Goal: Use online tool/utility

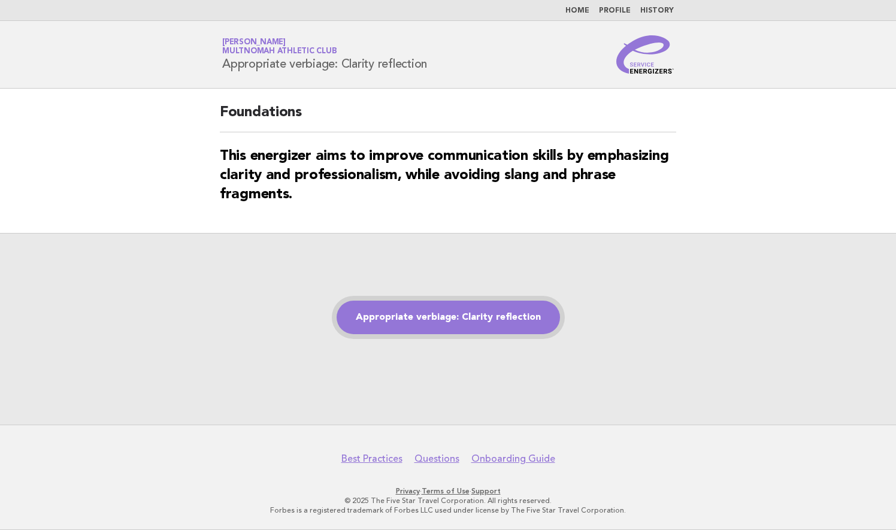
click at [516, 323] on link "Appropriate verbiage: Clarity reflection" at bounding box center [448, 318] width 223 height 34
click at [443, 319] on link "Appropriate verbiage: Clarity reflection" at bounding box center [448, 318] width 223 height 34
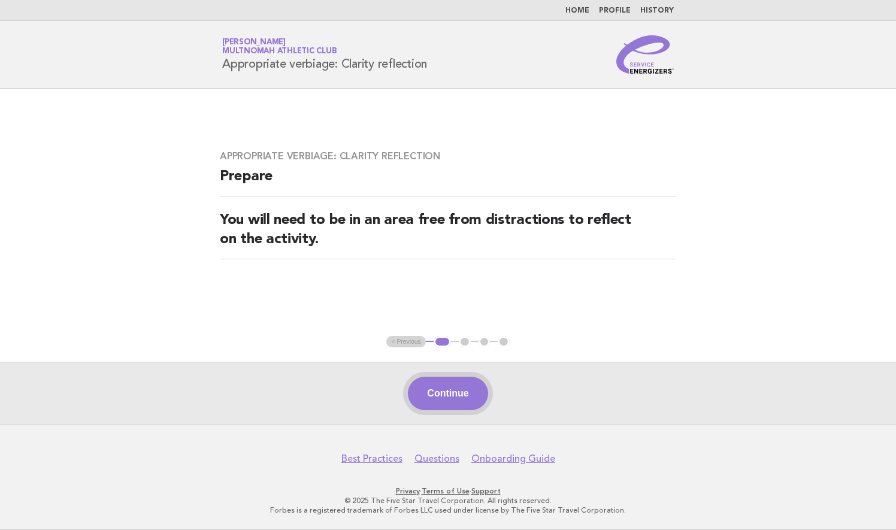
click at [449, 392] on button "Continue" at bounding box center [448, 394] width 80 height 34
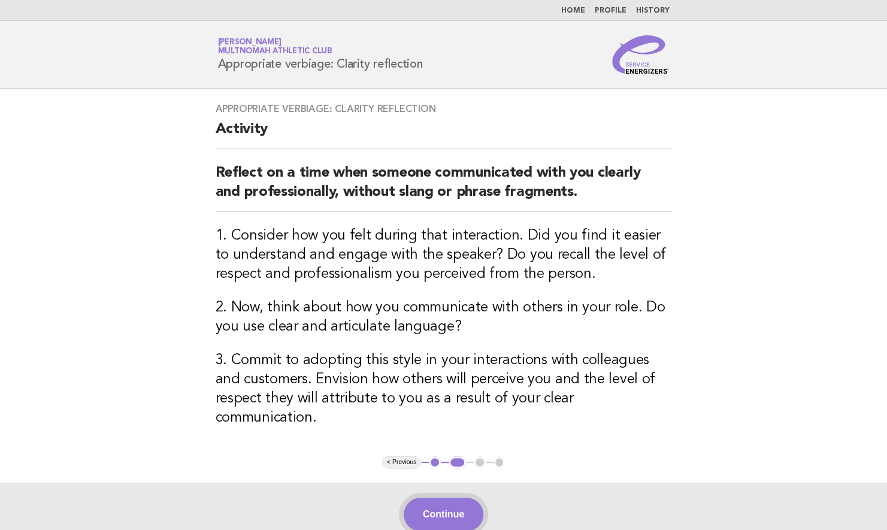
click at [446, 498] on button "Continue" at bounding box center [444, 515] width 80 height 34
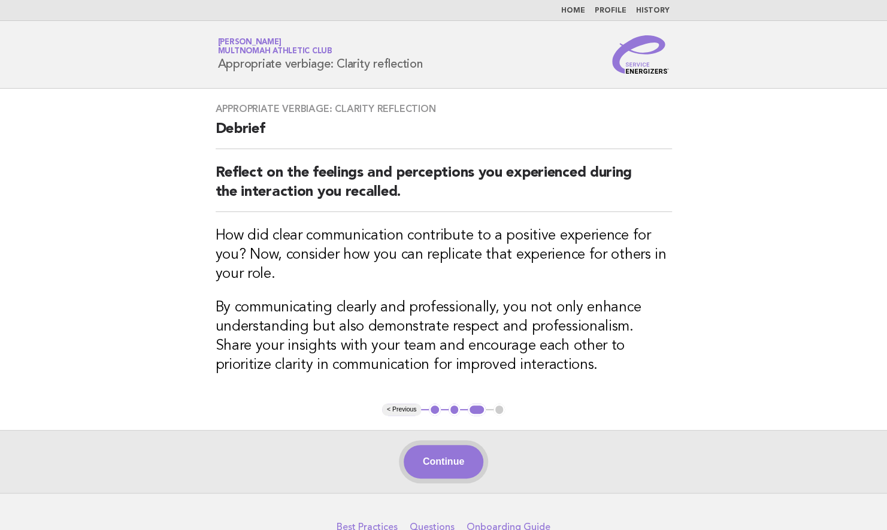
click at [460, 447] on button "Continue" at bounding box center [444, 462] width 80 height 34
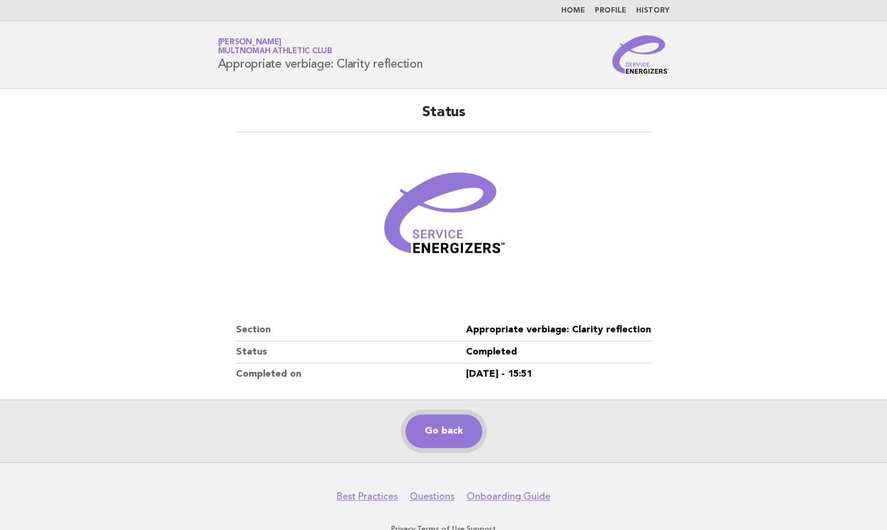
drag, startPoint x: 447, startPoint y: 439, endPoint x: 434, endPoint y: 423, distance: 20.5
click at [447, 439] on link "Go back" at bounding box center [443, 431] width 77 height 34
